Goal: Check status: Check status

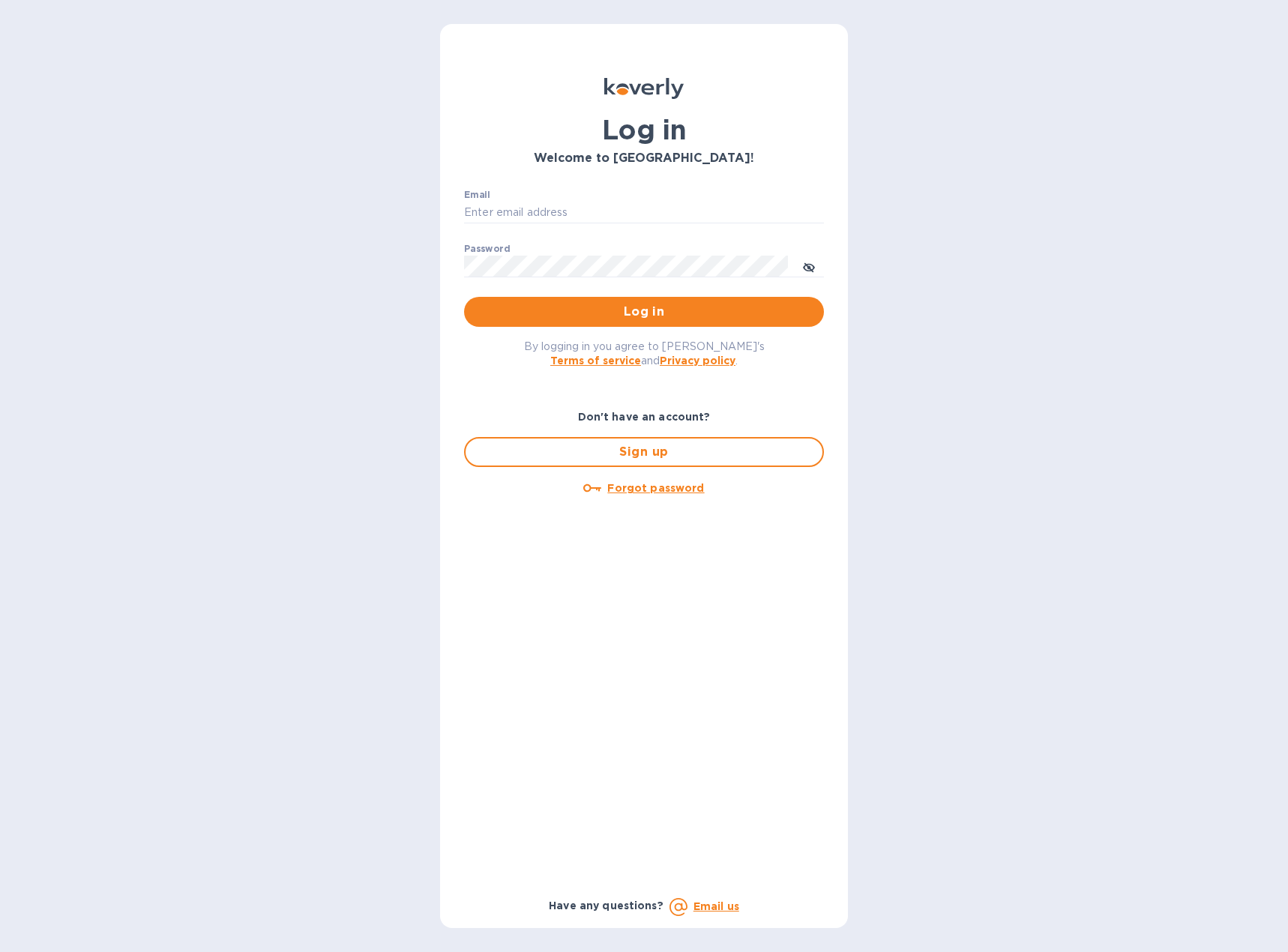
type input "[EMAIL_ADDRESS][DOMAIN_NAME]"
click at [605, 328] on div "By logging in you agree to [PERSON_NAME]'s Terms of service and Privacy policy ." at bounding box center [644, 352] width 383 height 52
click at [610, 309] on span "Log in" at bounding box center [644, 312] width 336 height 18
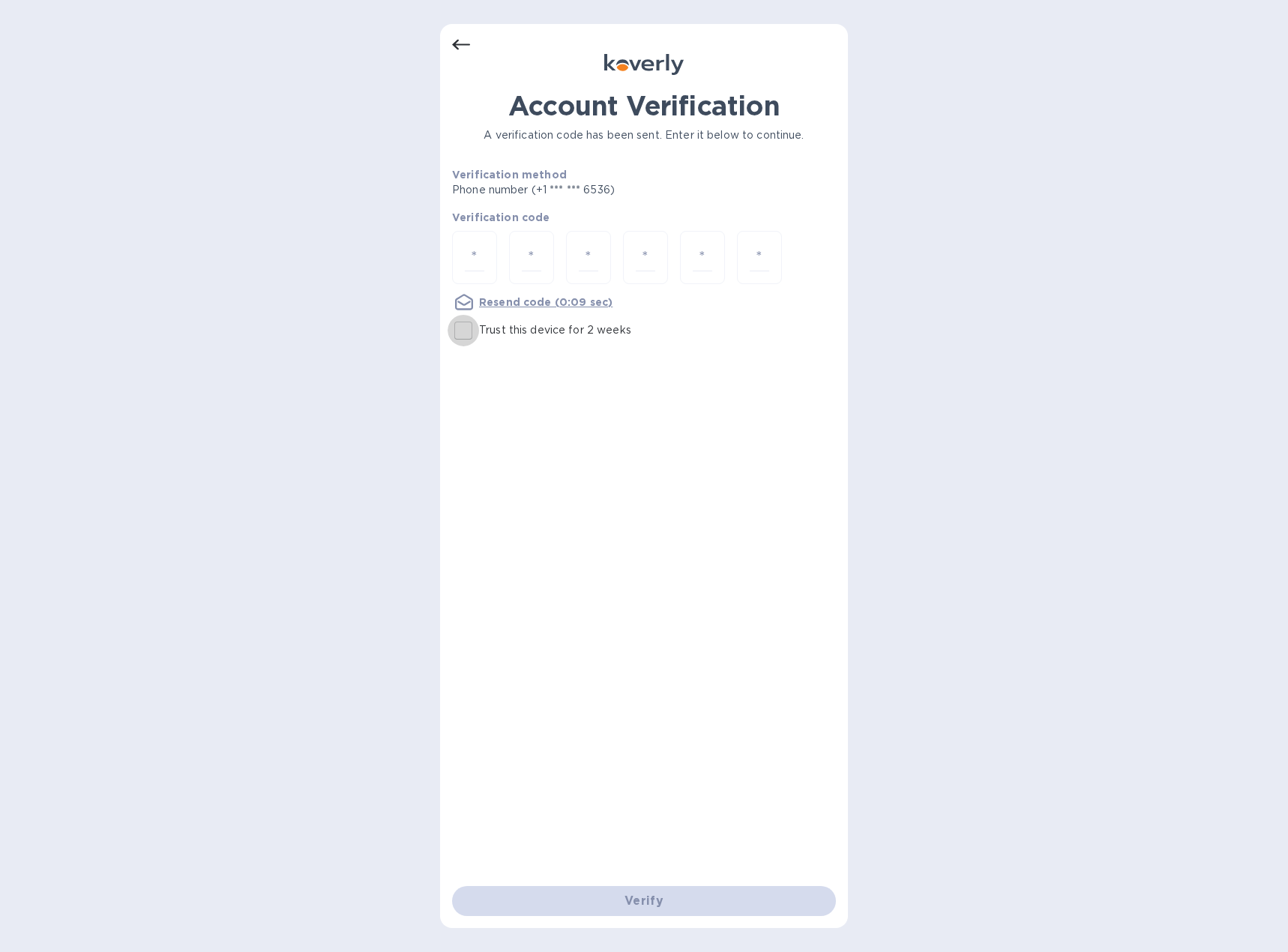
click at [457, 330] on input "Trust this device for 2 weeks" at bounding box center [464, 330] width 32 height 32
checkbox input "true"
click at [473, 261] on input "number" at bounding box center [474, 257] width 19 height 27
type input "4"
type input "2"
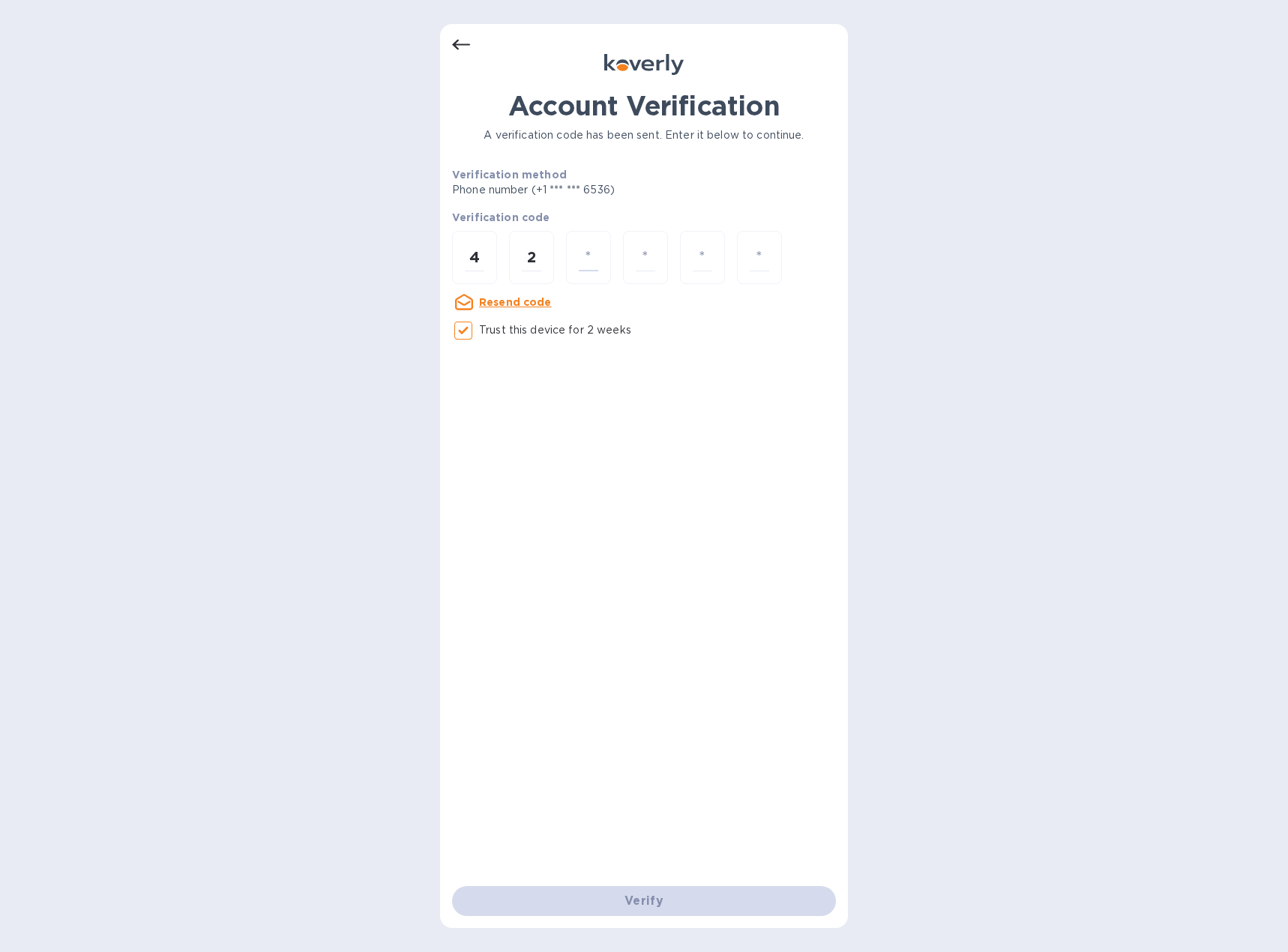
type input "0"
type input "3"
type input "7"
type input "2"
type input "4"
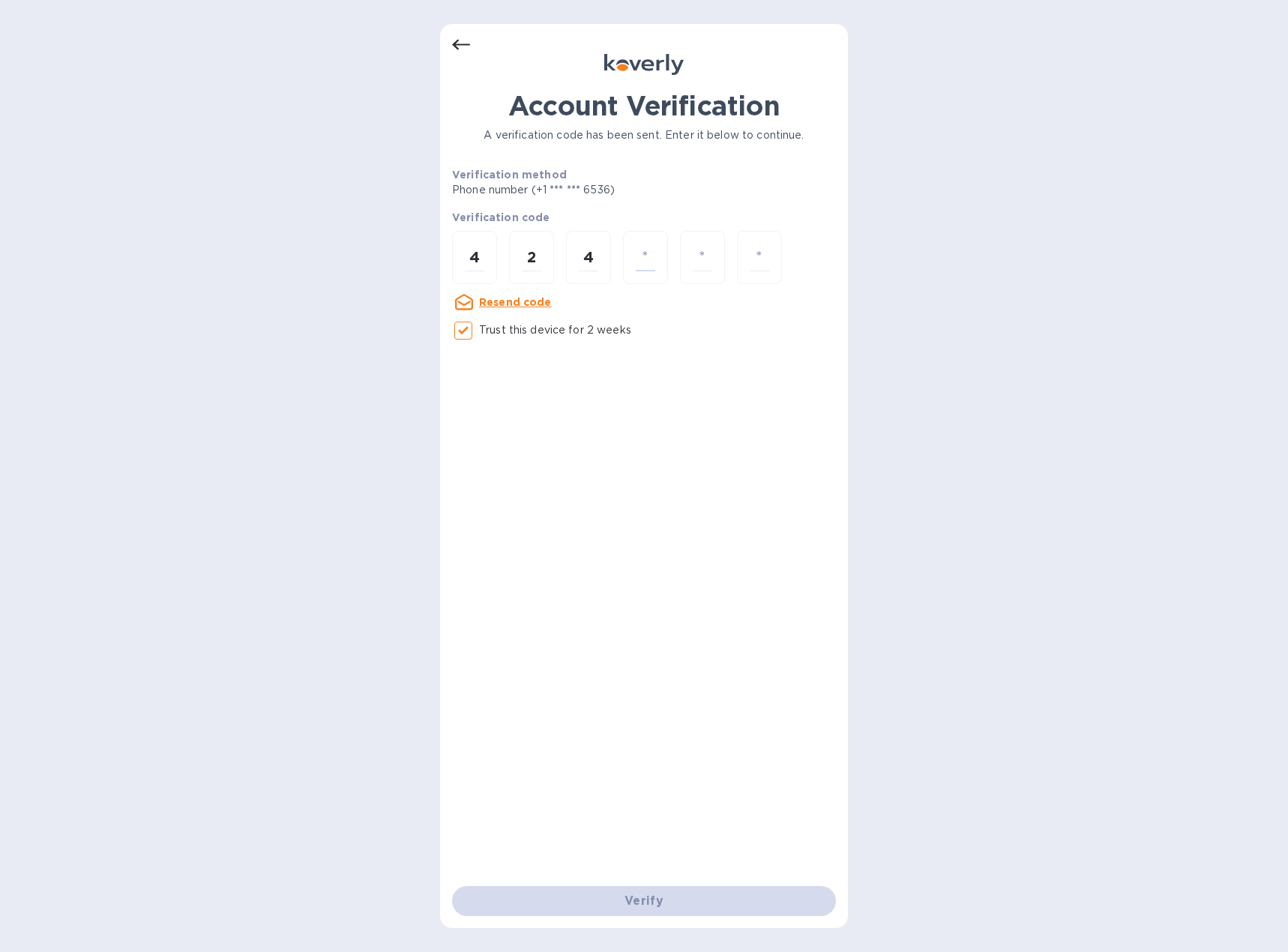
type input "0"
type input "3"
type input "7"
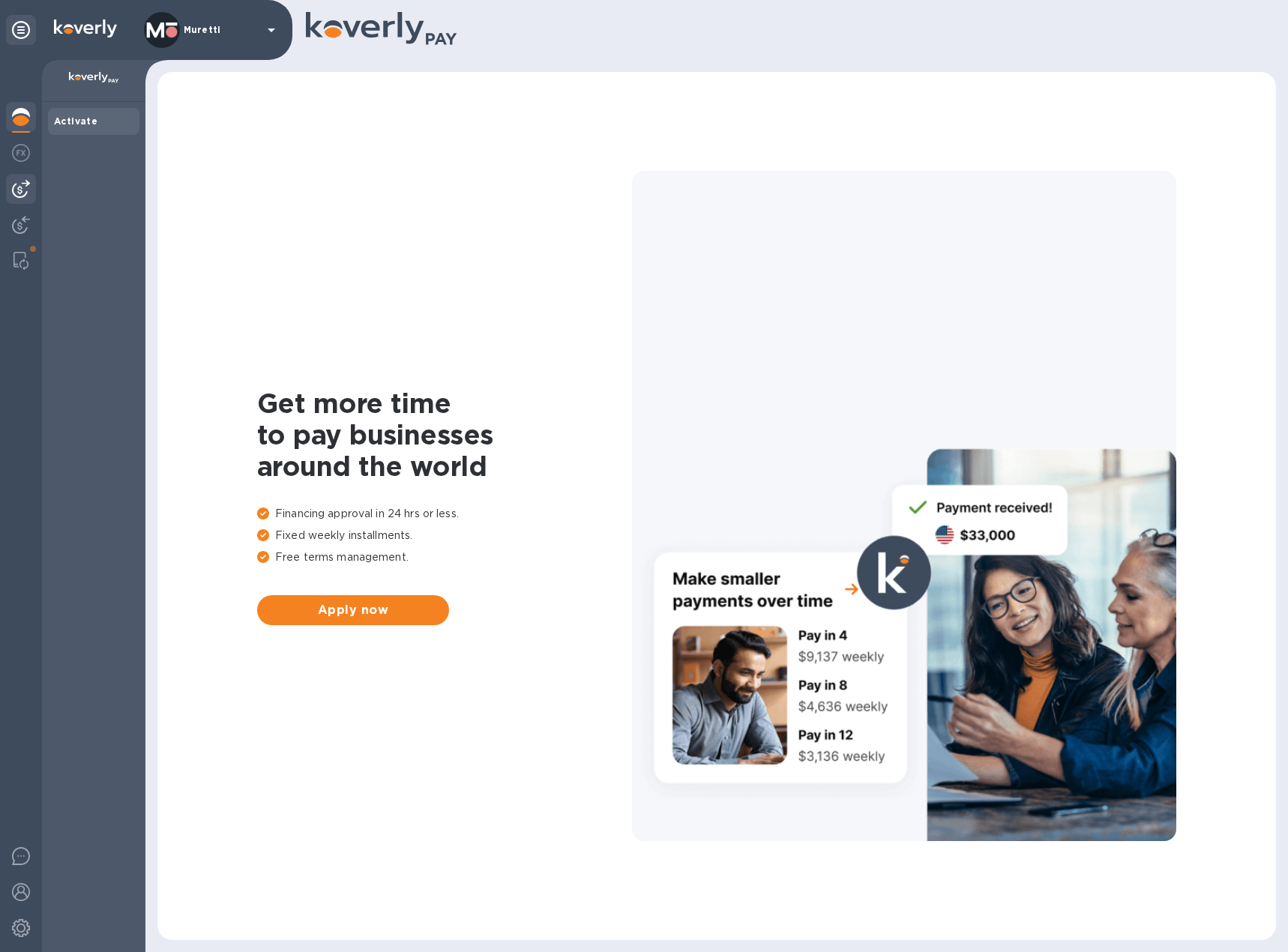
click at [27, 185] on img at bounding box center [21, 189] width 18 height 18
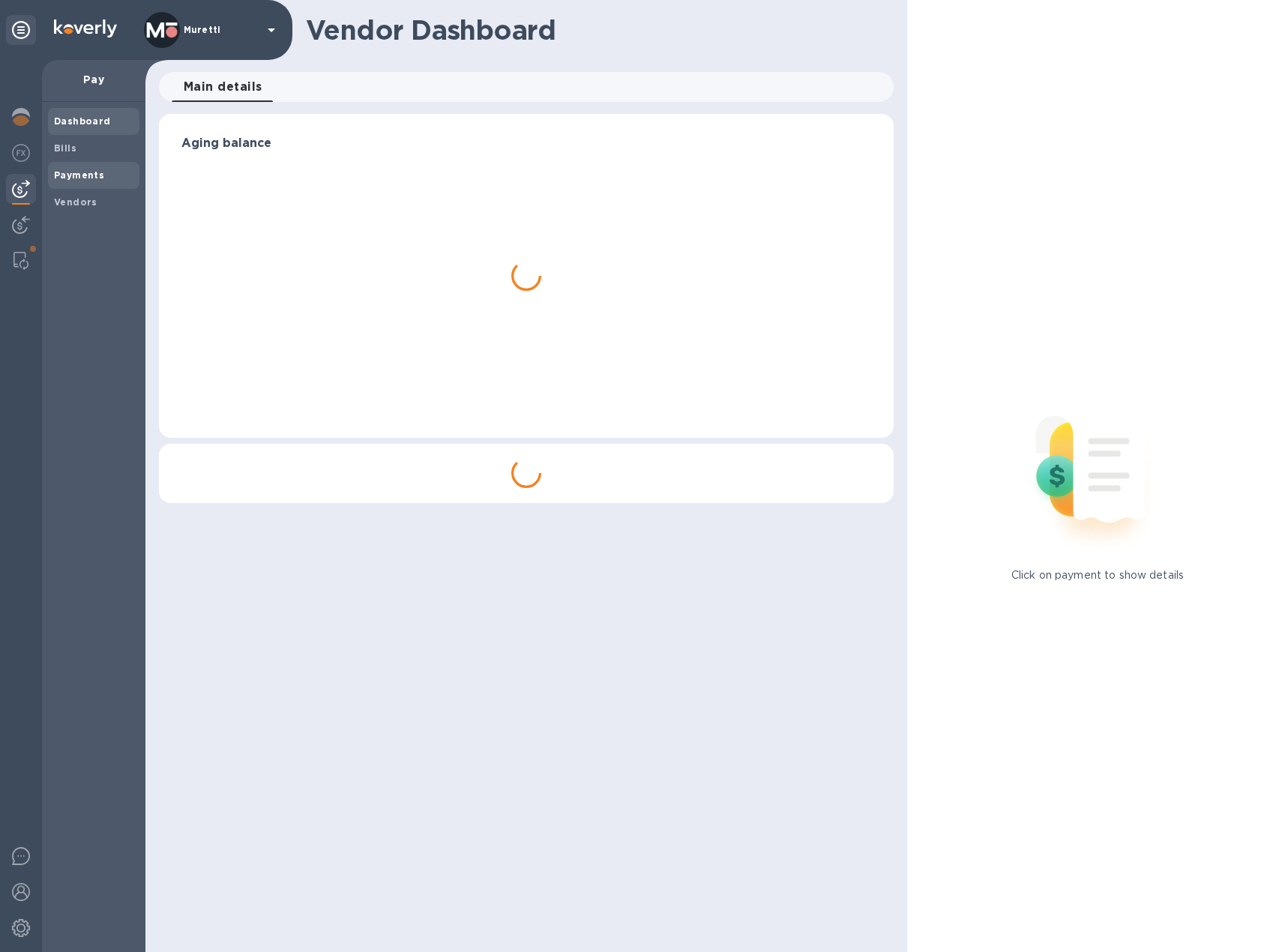
click at [52, 177] on div "Payments" at bounding box center [94, 175] width 92 height 27
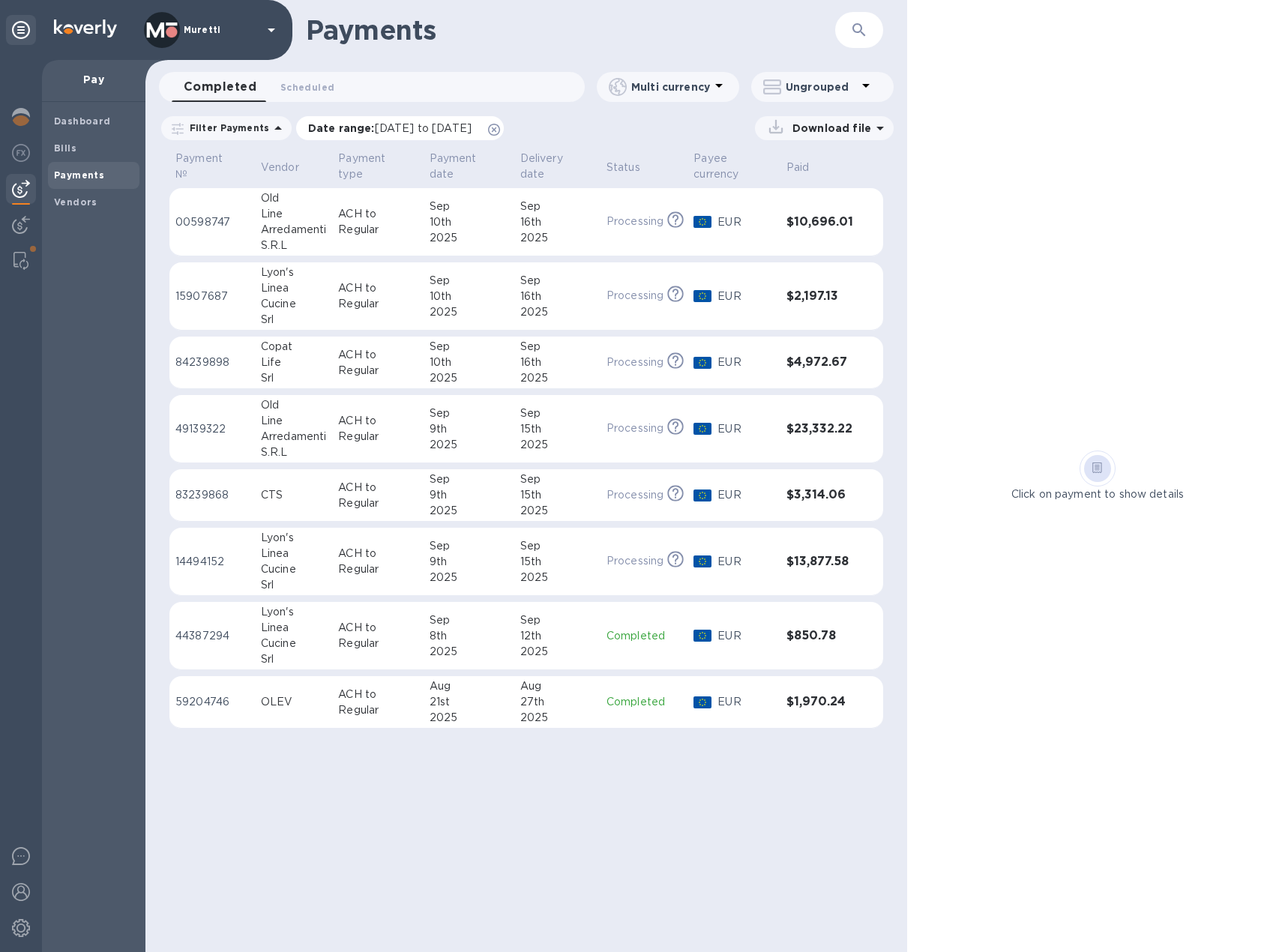
click at [500, 128] on icon at bounding box center [494, 130] width 12 height 12
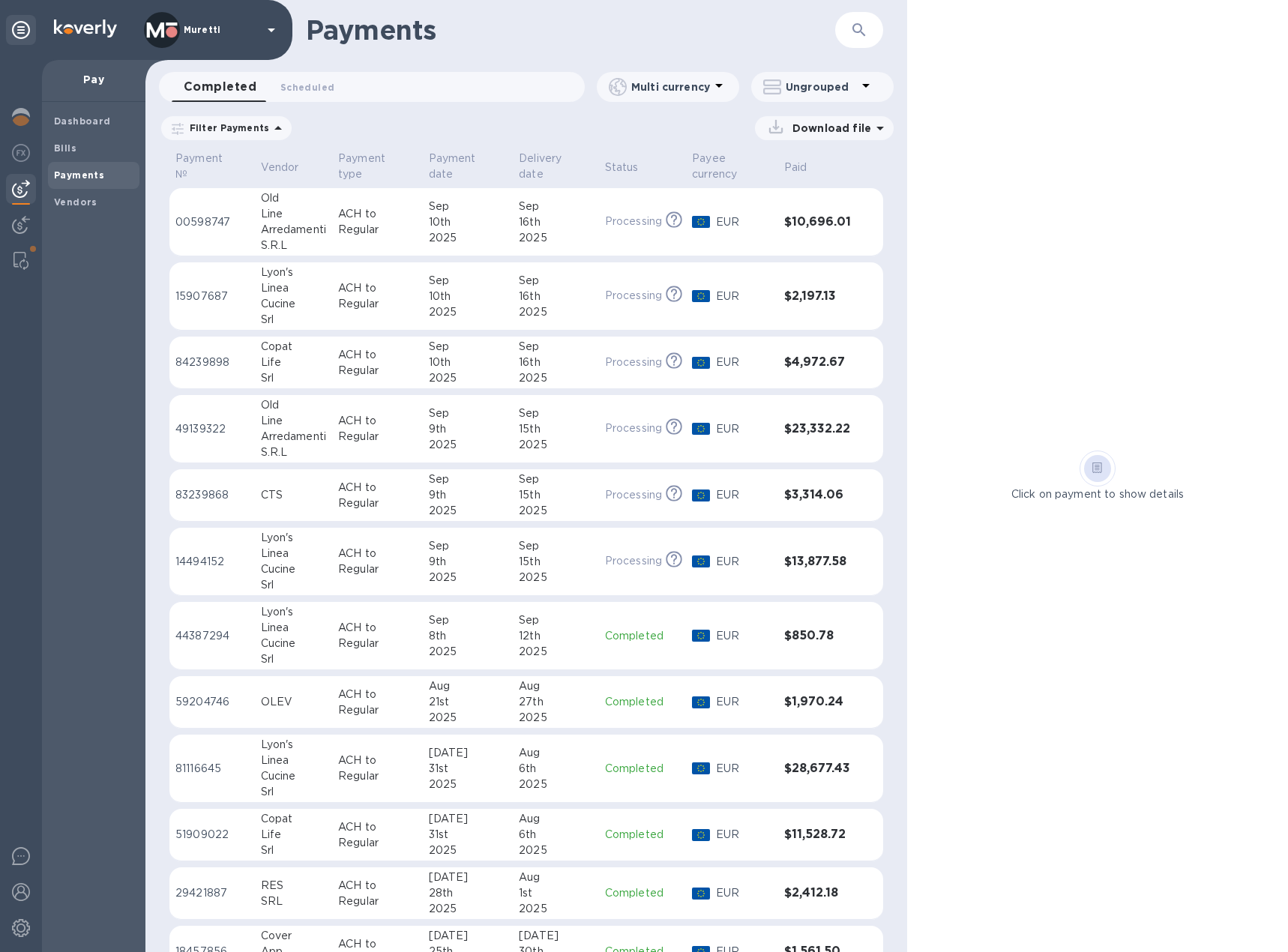
click at [284, 361] on div "Life" at bounding box center [293, 362] width 65 height 16
